Goal: Transaction & Acquisition: Purchase product/service

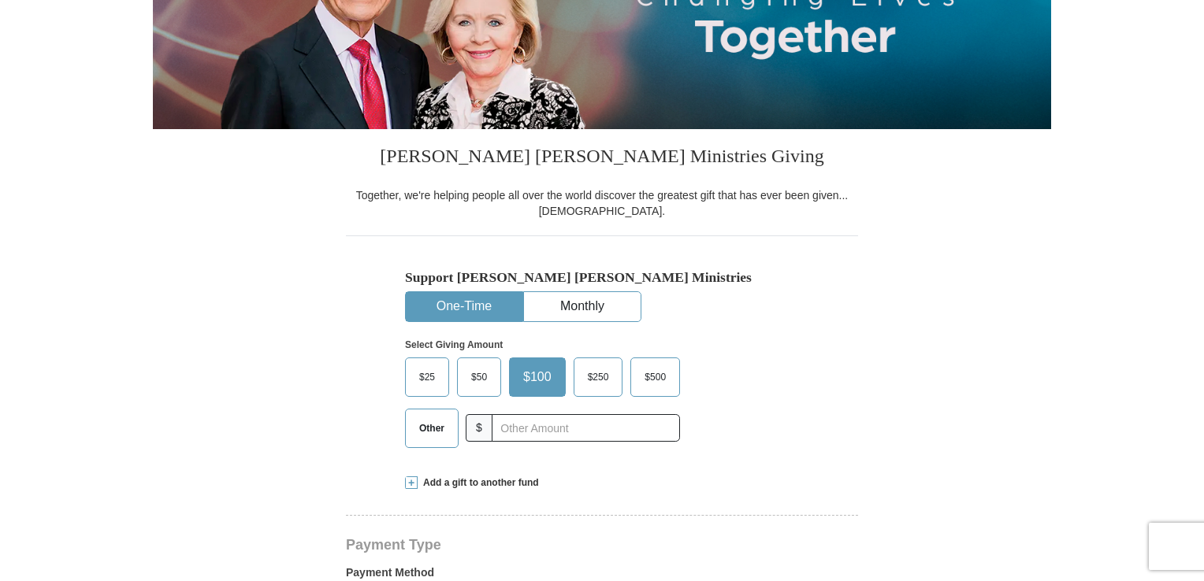
click at [454, 306] on button "One-Time" at bounding box center [464, 306] width 117 height 29
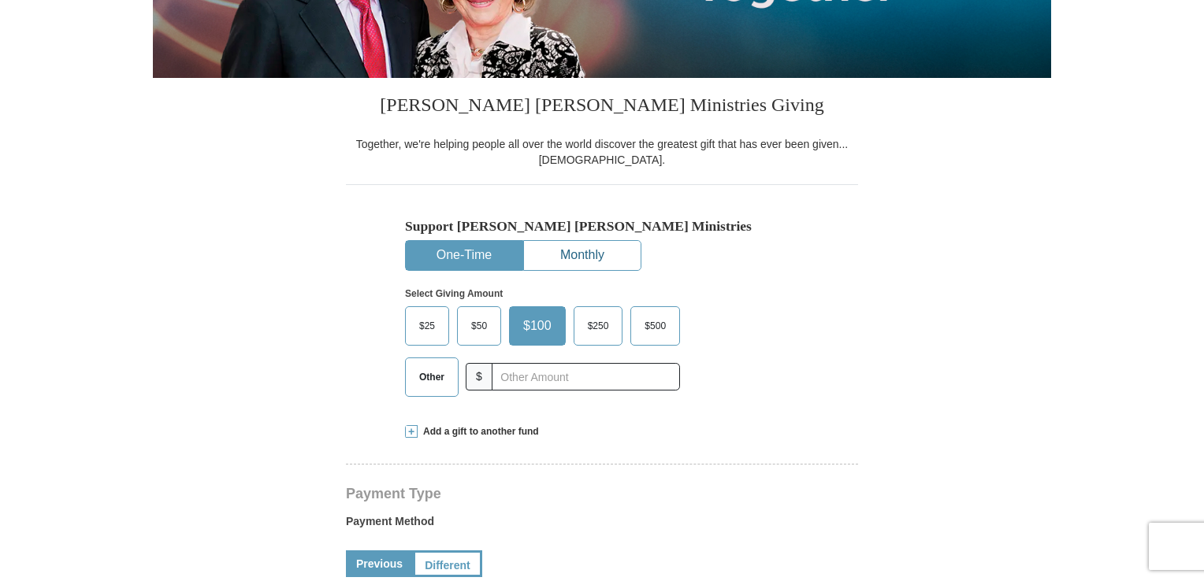
scroll to position [384, 0]
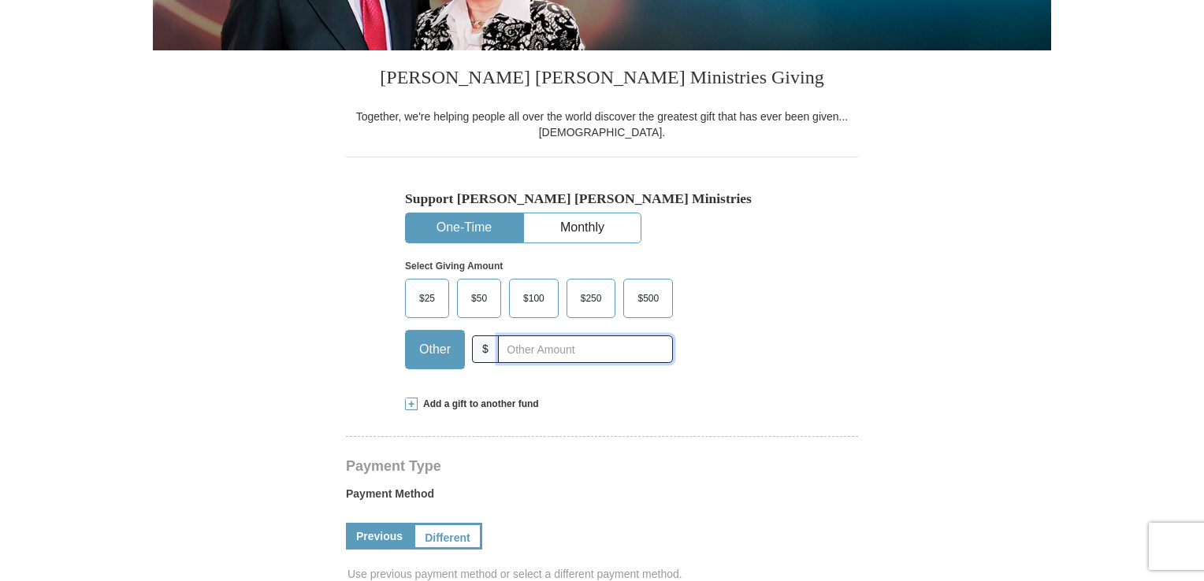
click at [554, 349] on input "text" at bounding box center [585, 350] width 175 height 28
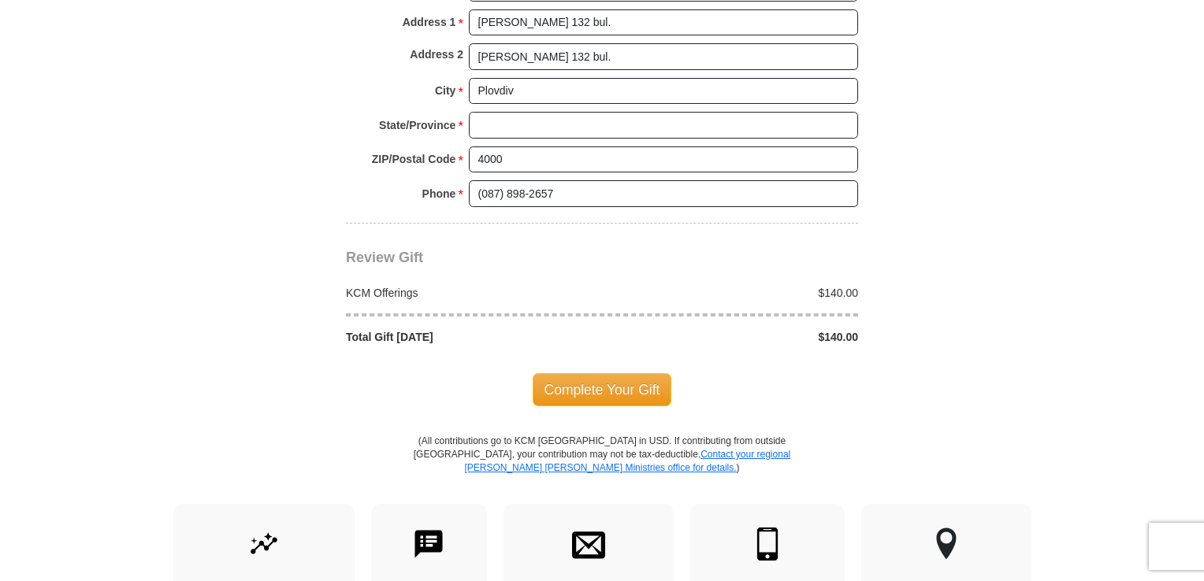
scroll to position [1330, 0]
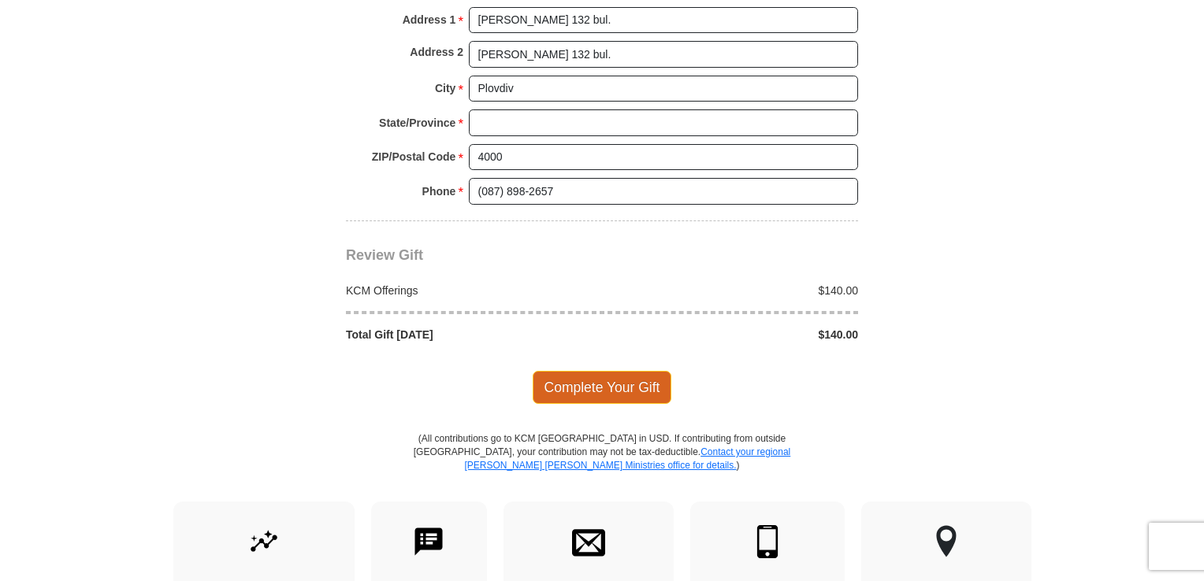
type input "140"
click at [602, 384] on span "Complete Your Gift" at bounding box center [602, 387] width 139 height 33
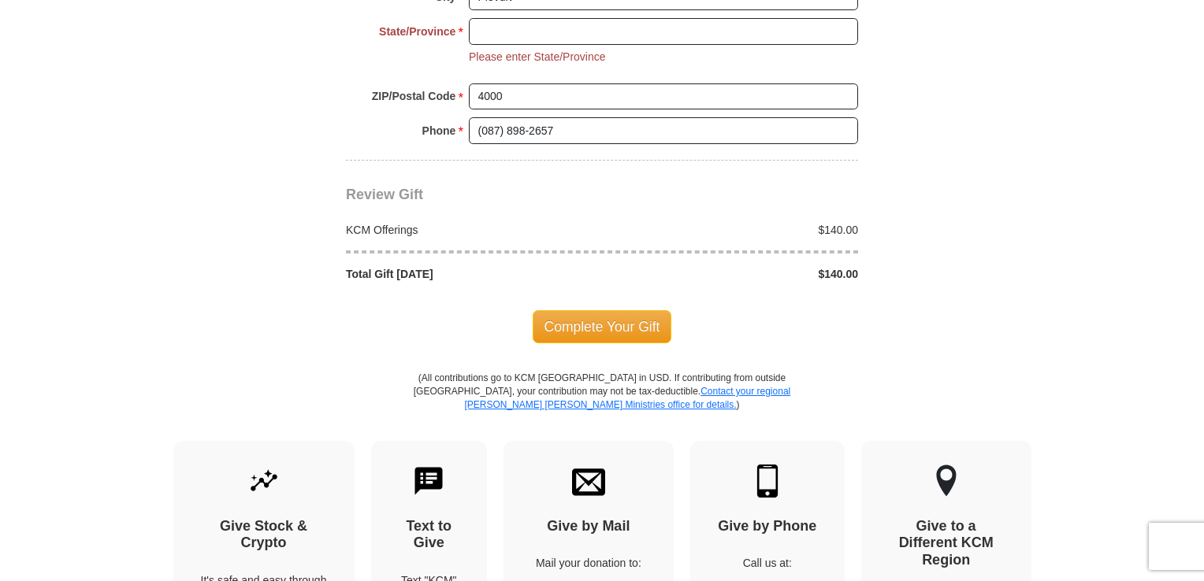
scroll to position [1421, 0]
click at [518, 28] on input "State/Province *" at bounding box center [663, 31] width 389 height 27
type input "plovdiv"
drag, startPoint x: 607, startPoint y: 322, endPoint x: 633, endPoint y: 314, distance: 27.4
click at [608, 321] on span "Complete Your Gift" at bounding box center [602, 326] width 139 height 33
